Goal: Check status: Check status

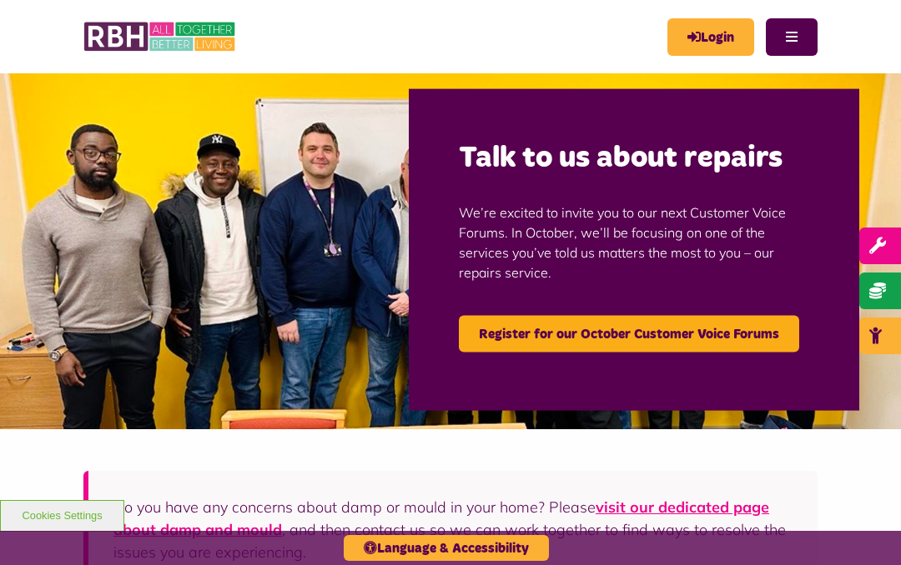
click at [719, 43] on link "Login" at bounding box center [710, 37] width 87 height 38
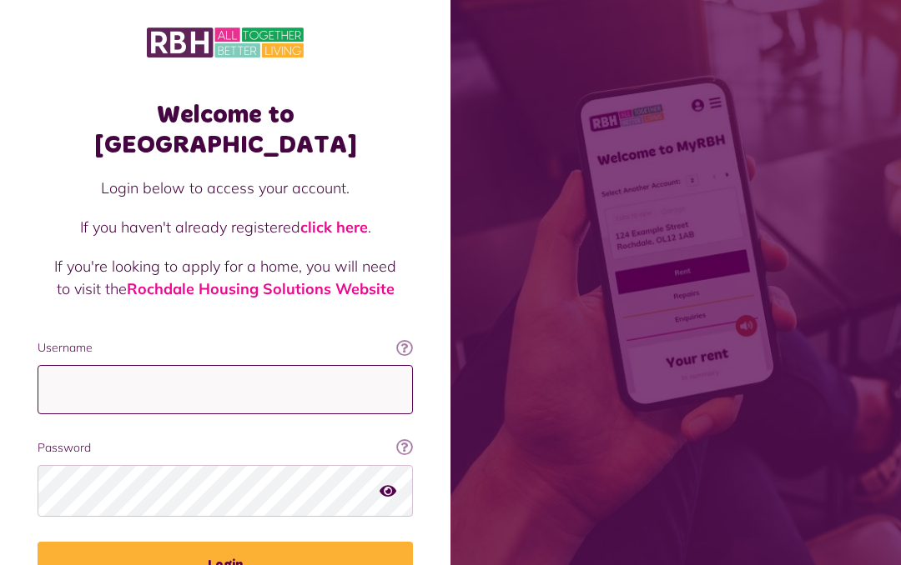
click at [286, 365] on input "Username" at bounding box center [225, 389] width 375 height 49
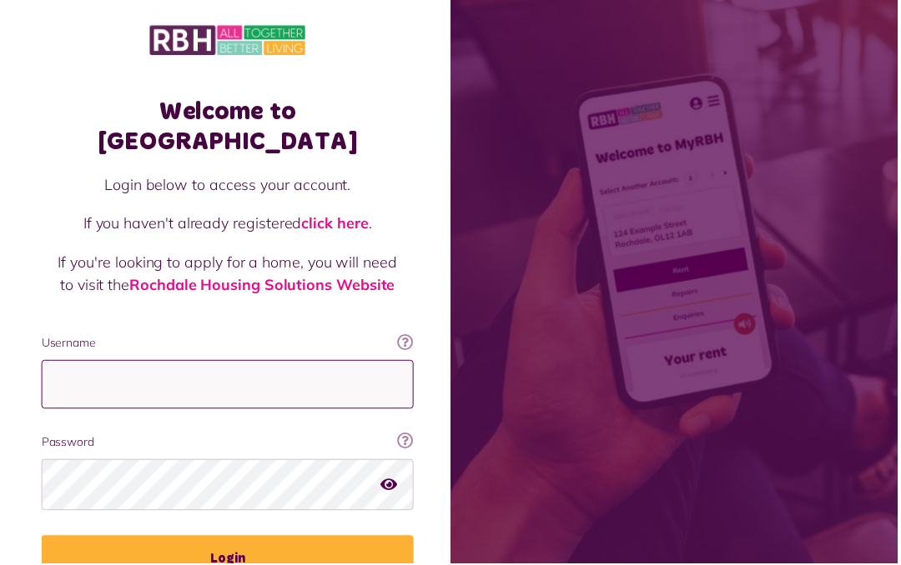
scroll to position [81, 0]
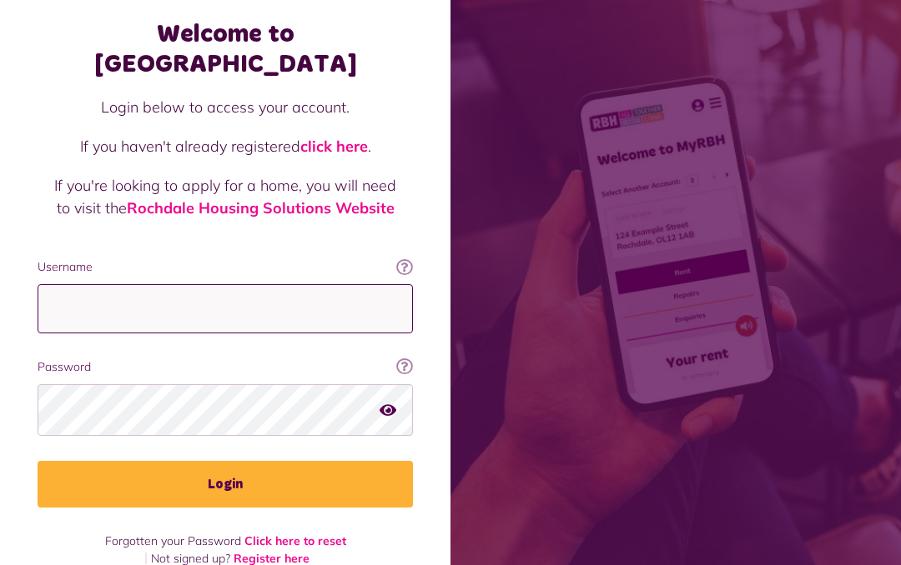
type input "**********"
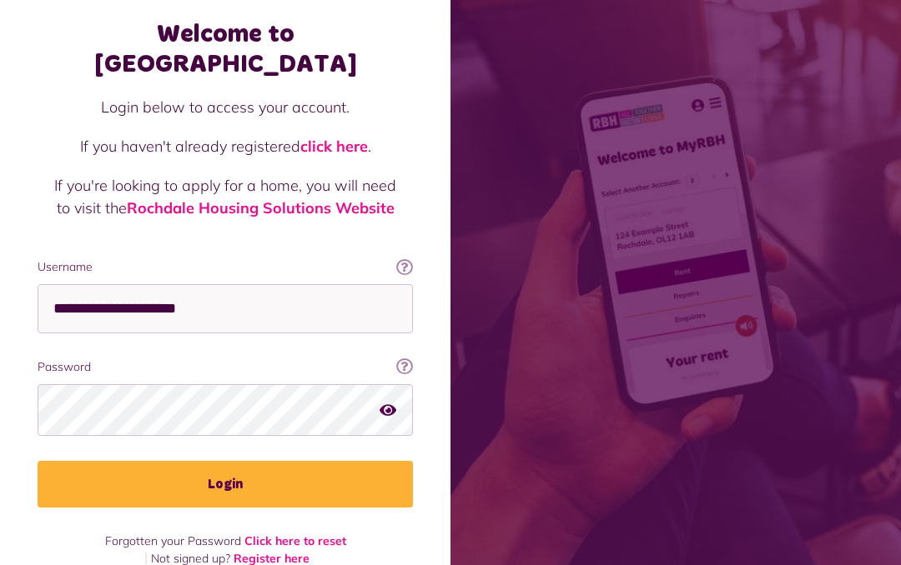
click at [345, 461] on button "Login" at bounding box center [225, 484] width 375 height 47
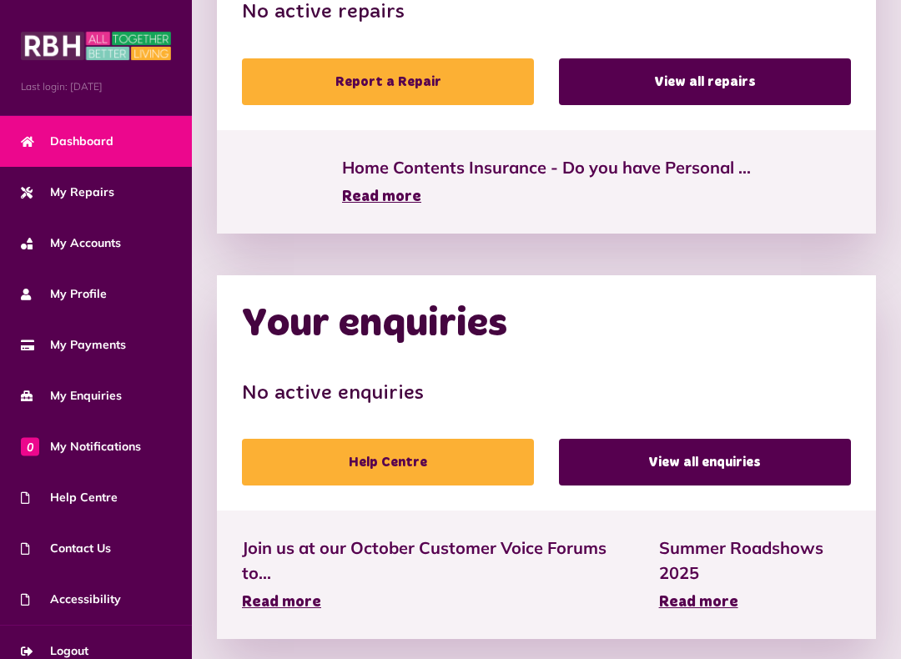
scroll to position [1097, 0]
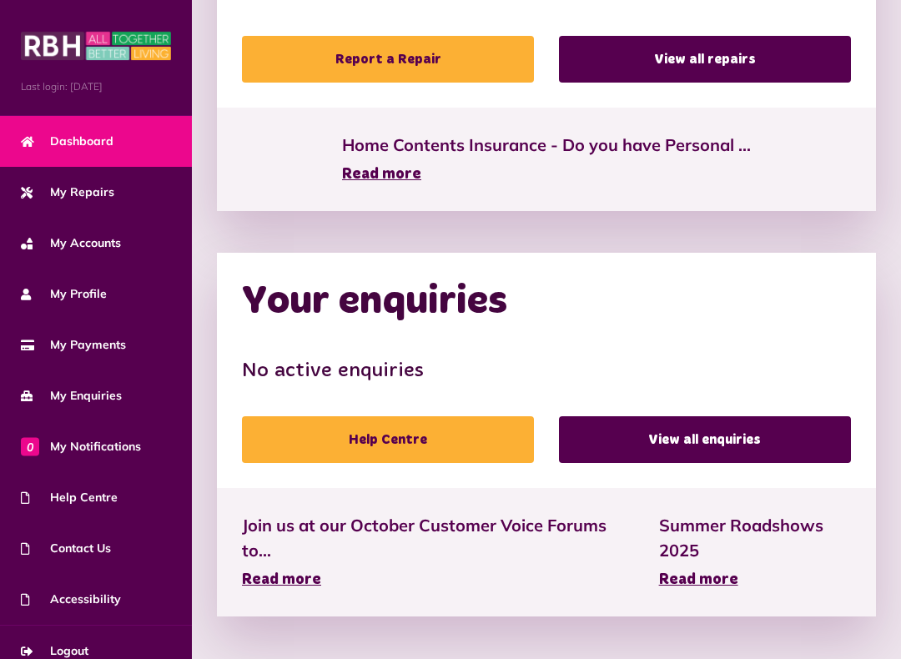
click at [759, 431] on link "View all enquiries" at bounding box center [705, 439] width 292 height 47
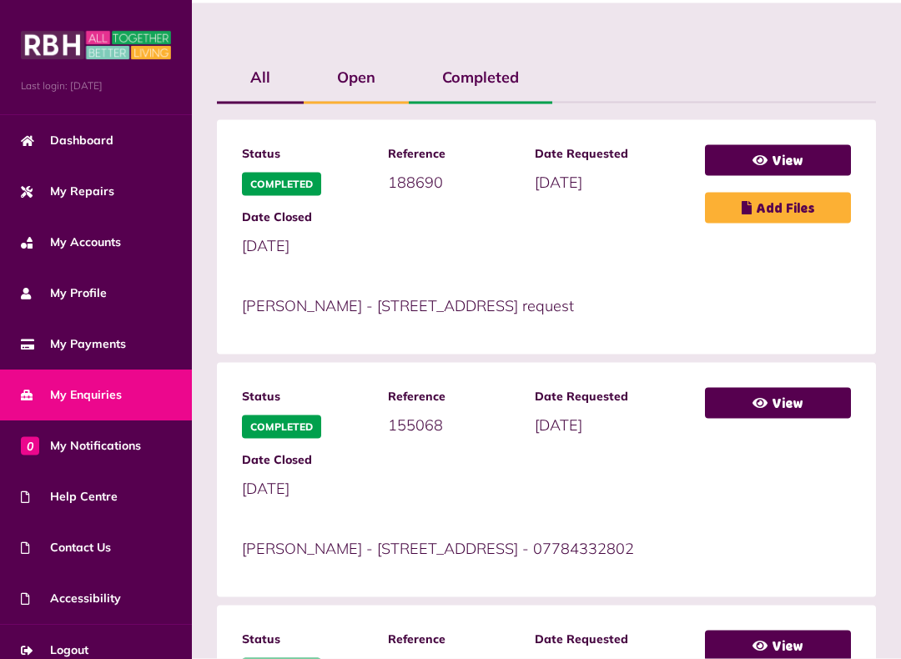
scroll to position [353, 0]
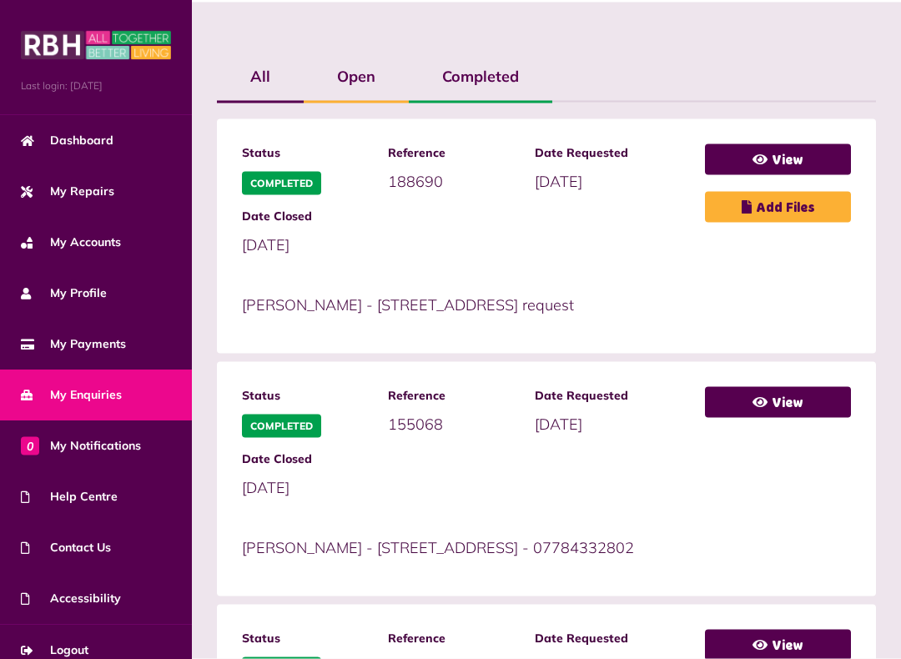
click at [506, 53] on label "Completed" at bounding box center [480, 77] width 143 height 48
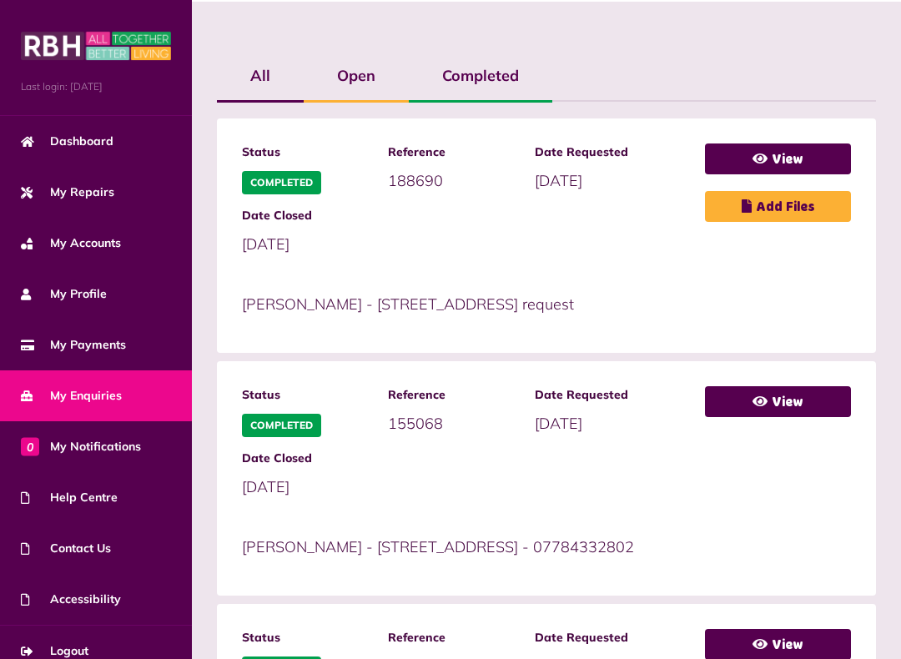
click at [808, 143] on link "View" at bounding box center [778, 158] width 146 height 31
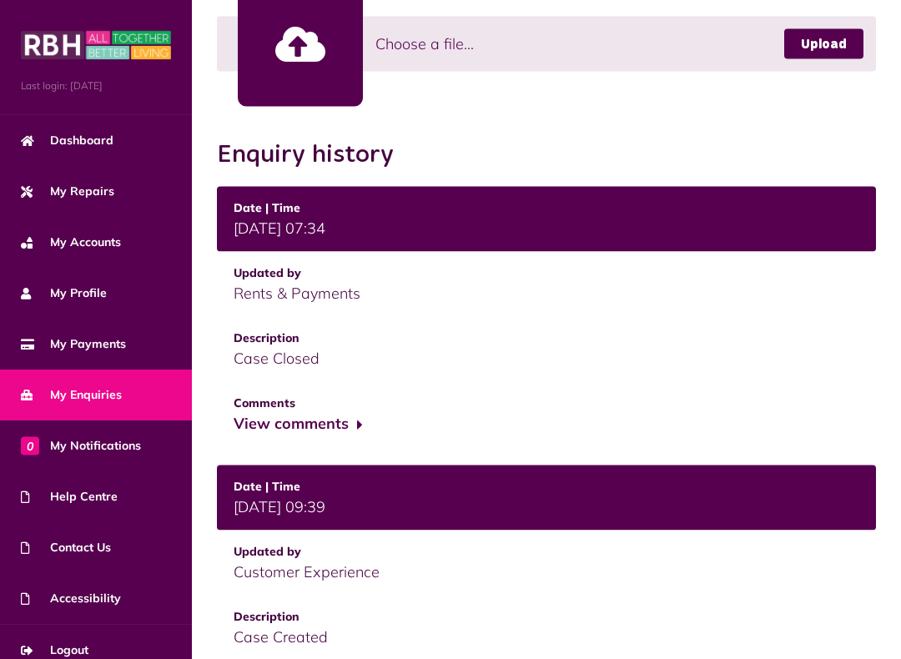
scroll to position [575, 0]
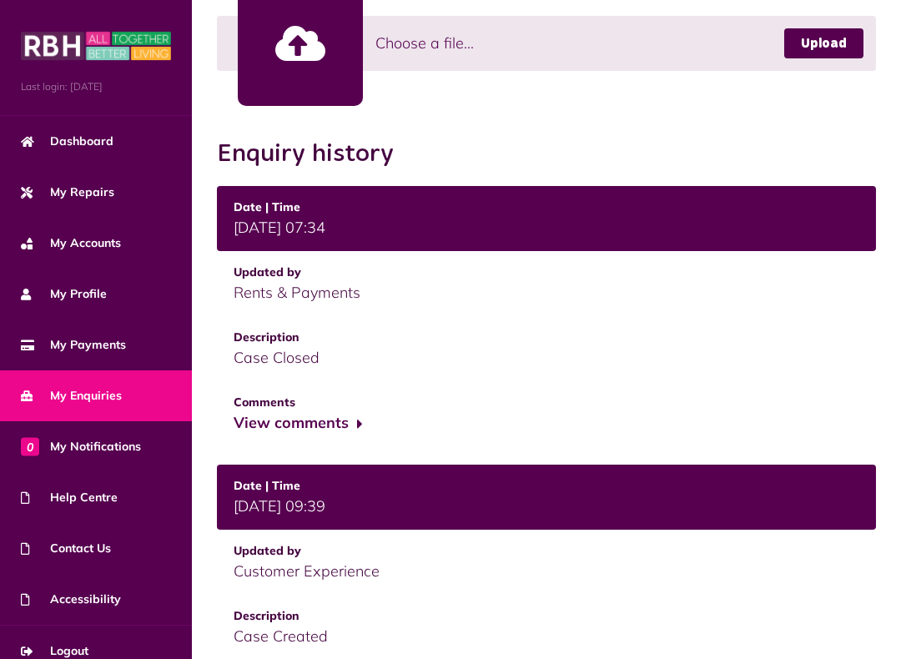
click at [361, 413] on button "View comments" at bounding box center [297, 423] width 129 height 24
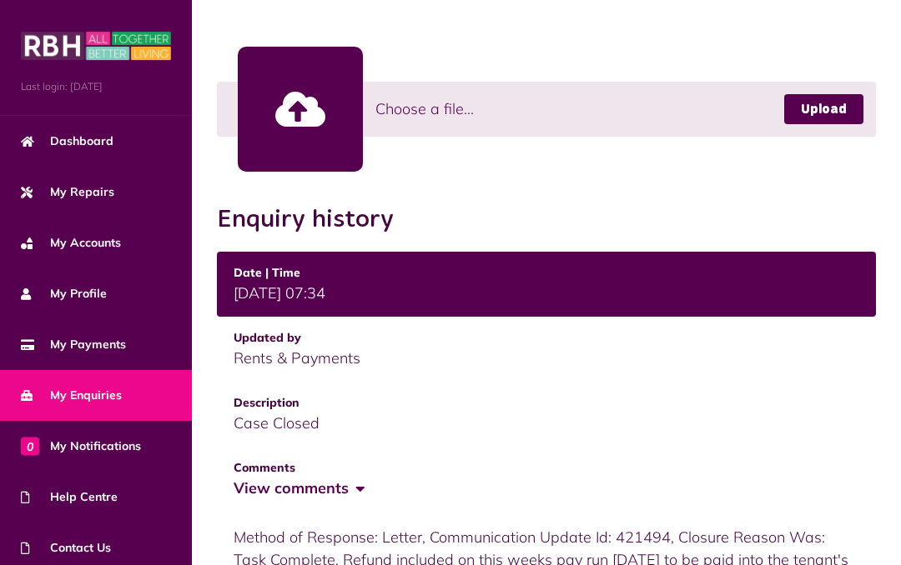
scroll to position [463, 0]
